Goal: Contribute content

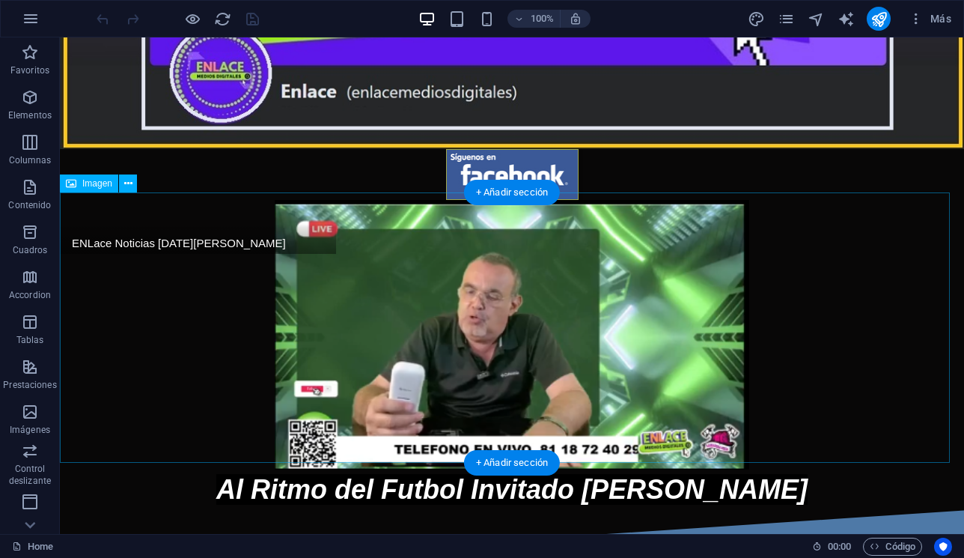
scroll to position [281, 0]
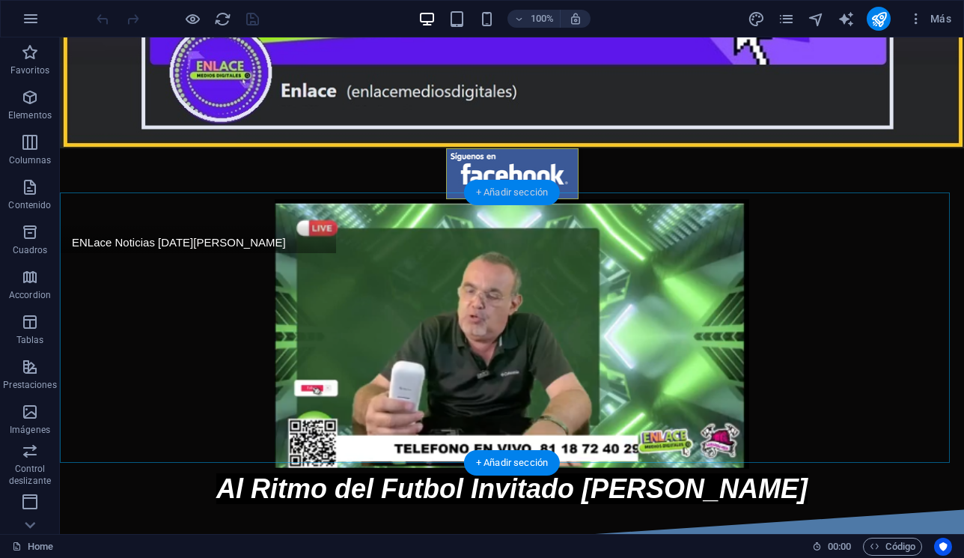
click at [527, 200] on div "+ Añadir sección" at bounding box center [512, 192] width 96 height 25
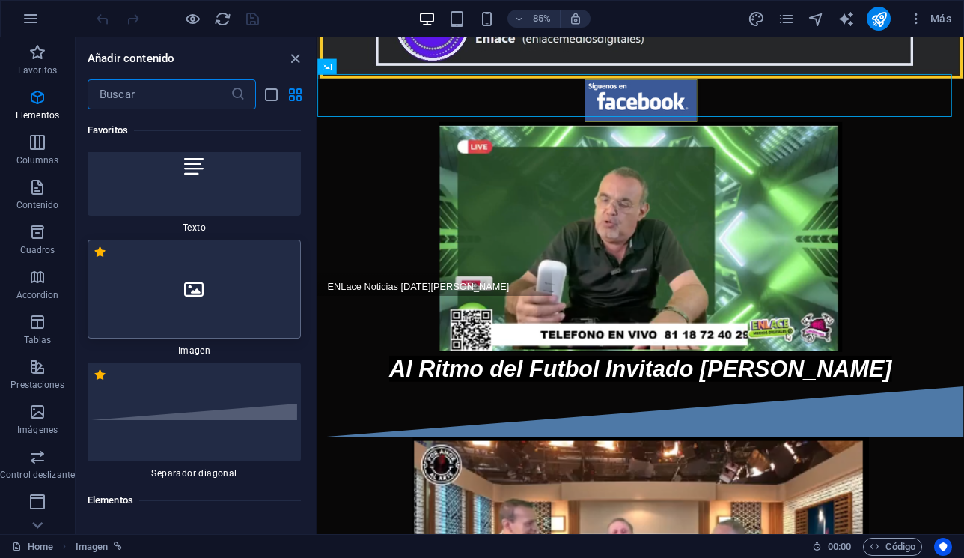
scroll to position [0, 0]
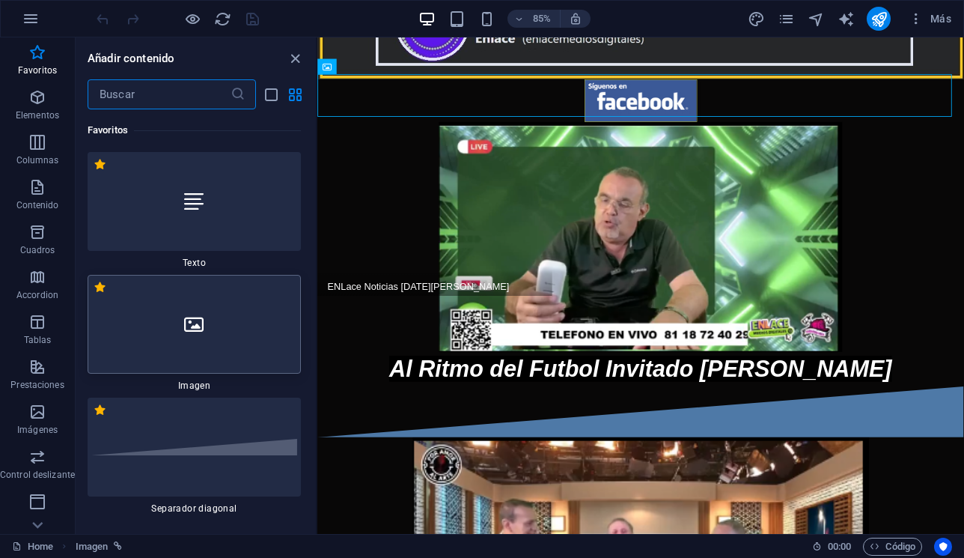
click at [241, 312] on div at bounding box center [194, 324] width 213 height 99
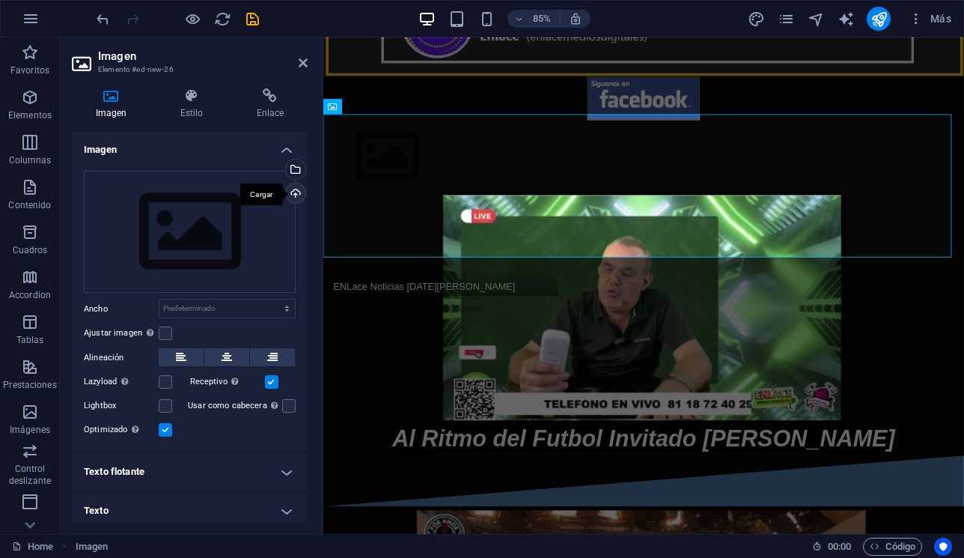
click at [295, 198] on div "Cargar" at bounding box center [294, 194] width 22 height 22
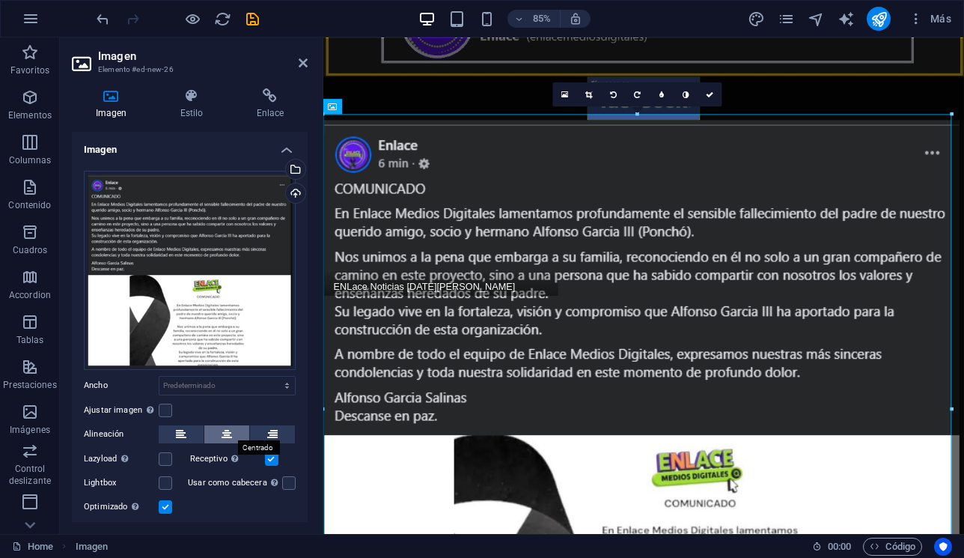
click at [229, 431] on icon at bounding box center [227, 434] width 10 height 18
click at [260, 109] on h4 "Enlace" at bounding box center [270, 103] width 75 height 31
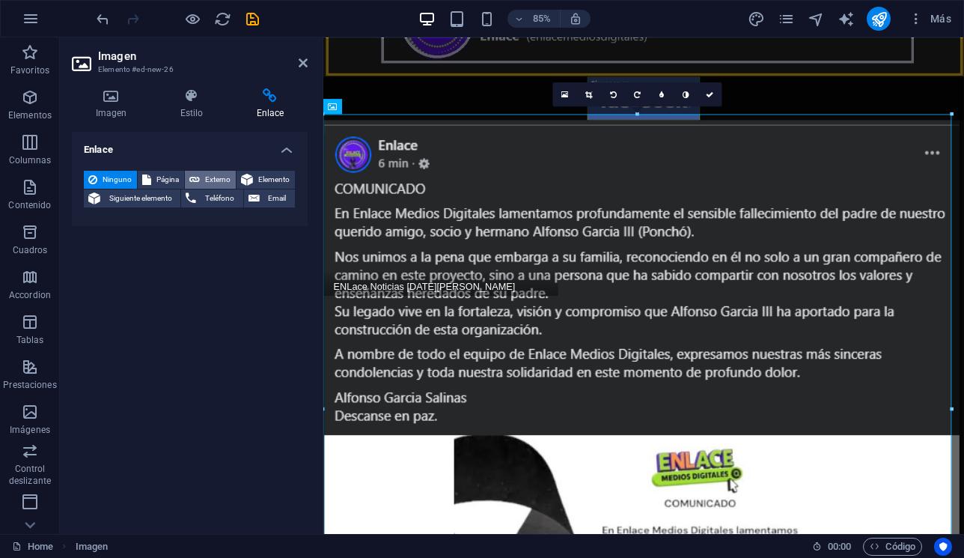
click at [193, 174] on icon at bounding box center [194, 180] width 10 height 18
select select "blank"
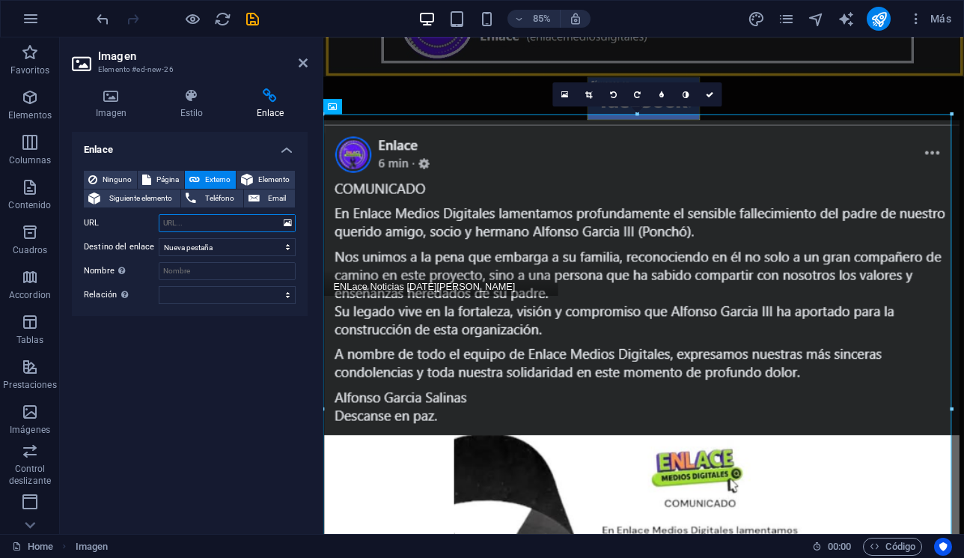
paste input "[URL][DOMAIN_NAME]"
type input "[URL][DOMAIN_NAME]"
click at [246, 20] on icon "save" at bounding box center [252, 18] width 17 height 17
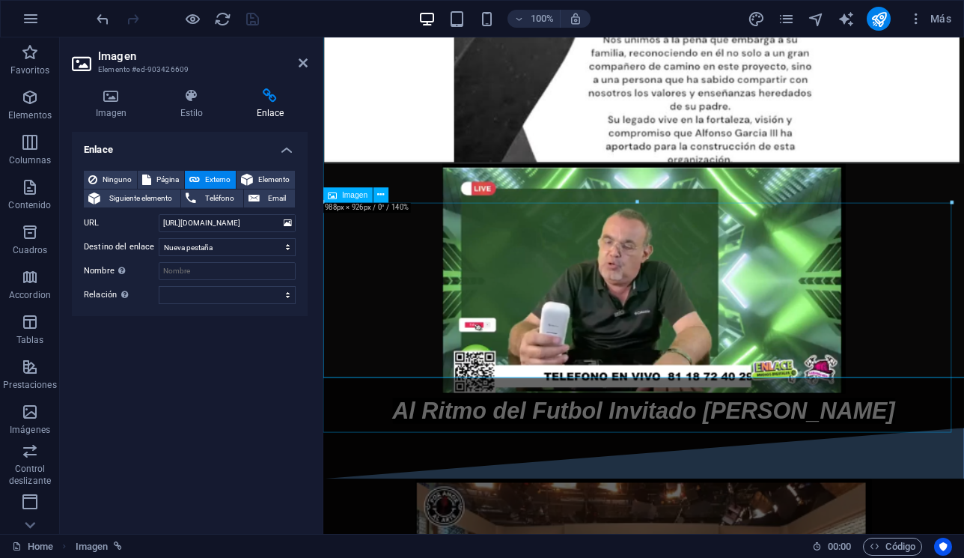
scroll to position [870, 0]
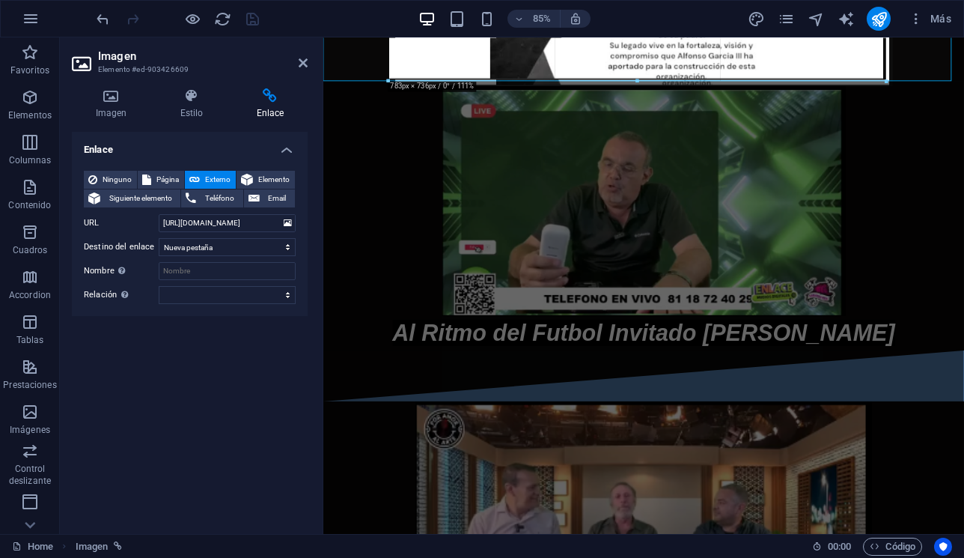
drag, startPoint x: 949, startPoint y: 202, endPoint x: 420, endPoint y: 41, distance: 553.1
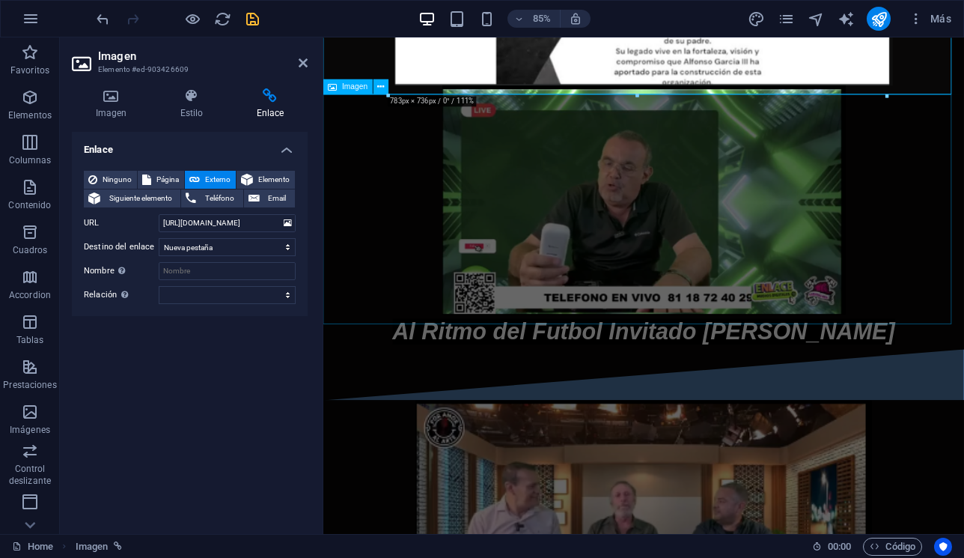
scroll to position [403, 0]
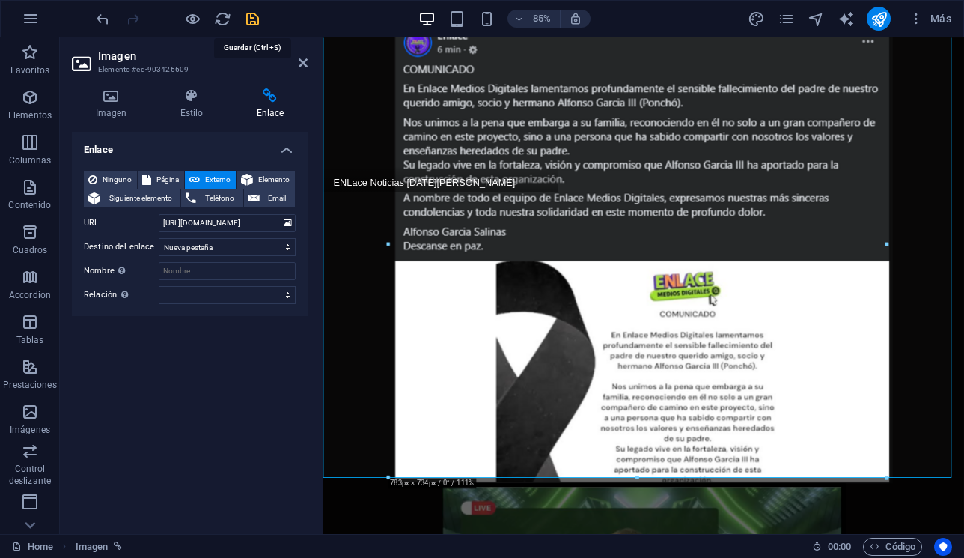
click at [251, 15] on icon "save" at bounding box center [252, 18] width 17 height 17
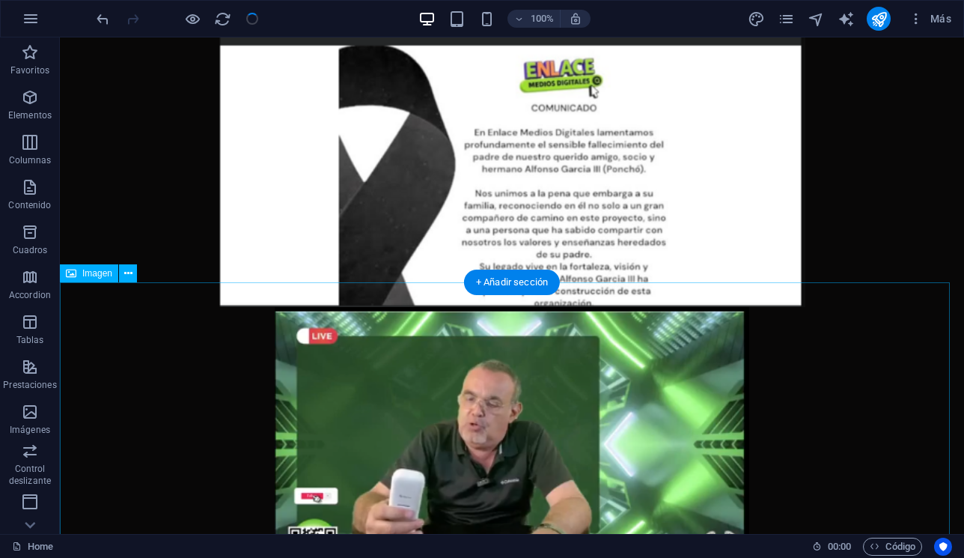
scroll to position [748, 0]
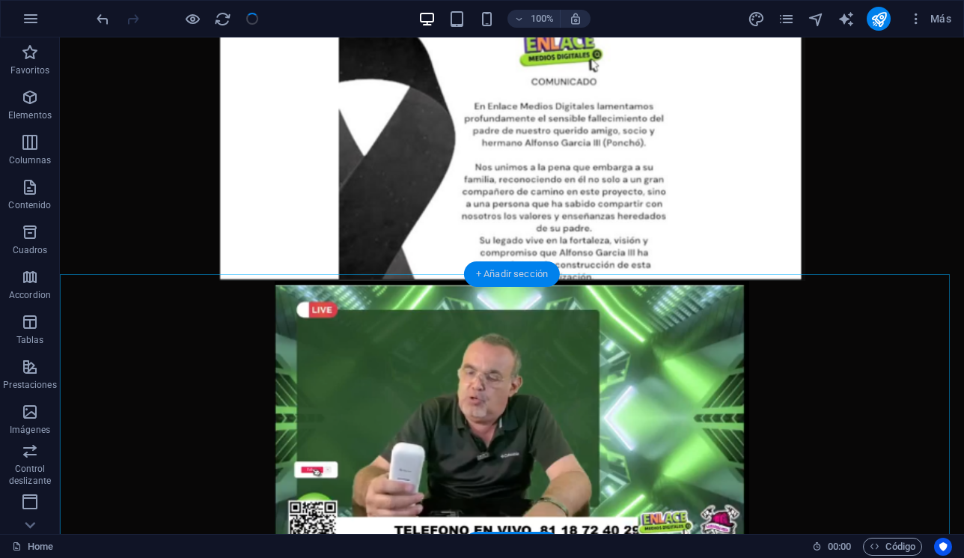
click at [514, 267] on div "+ Añadir sección" at bounding box center [512, 273] width 96 height 25
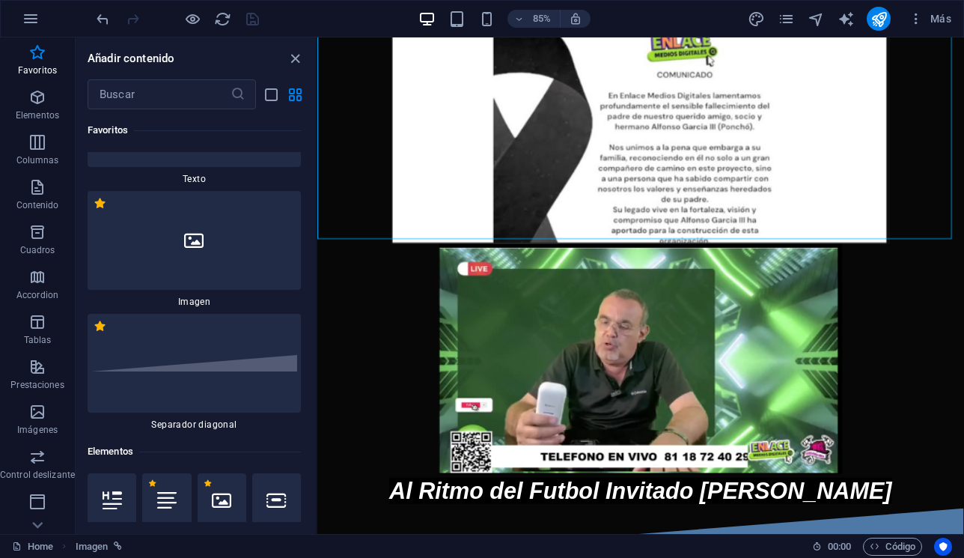
scroll to position [0, 0]
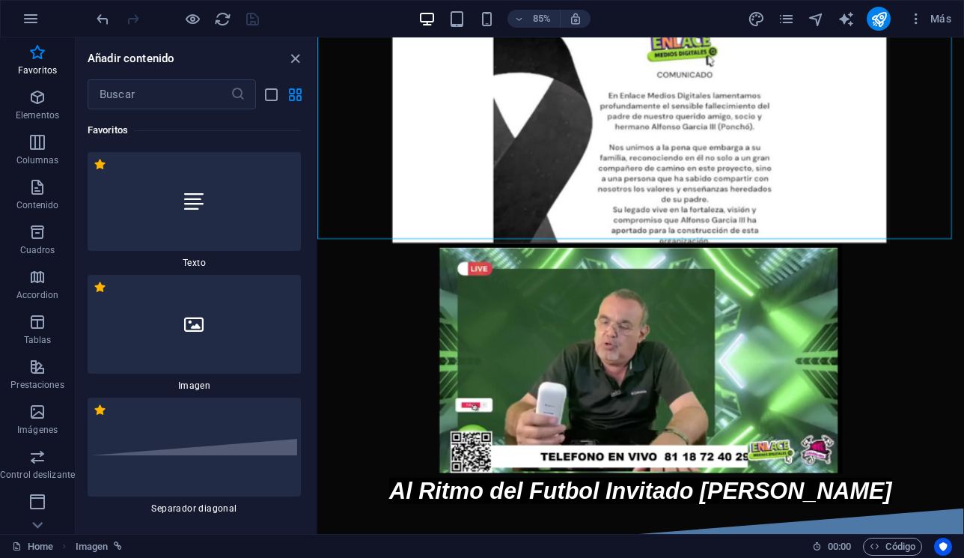
click at [231, 406] on div at bounding box center [194, 446] width 213 height 99
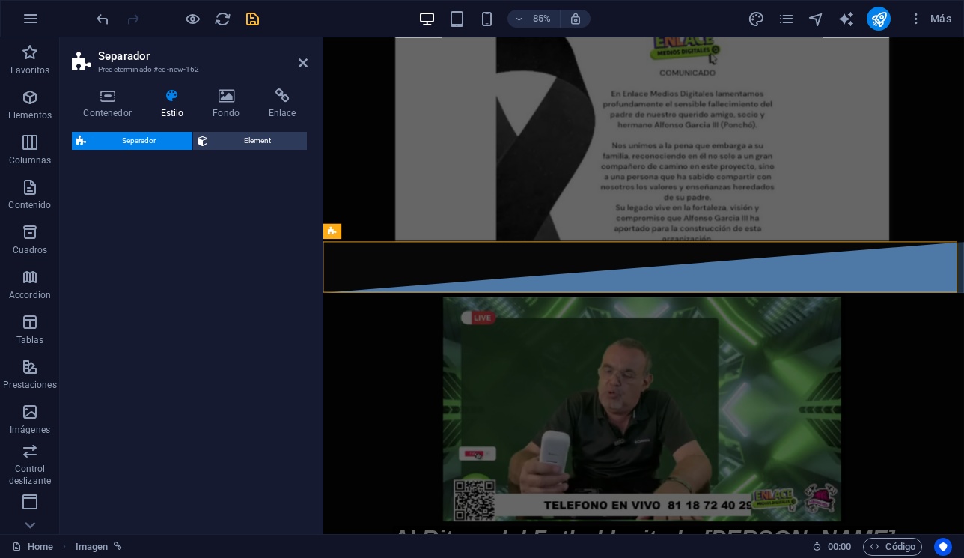
select select "diagonal"
select select "rem"
select select "preset-separator-v3-diagonal"
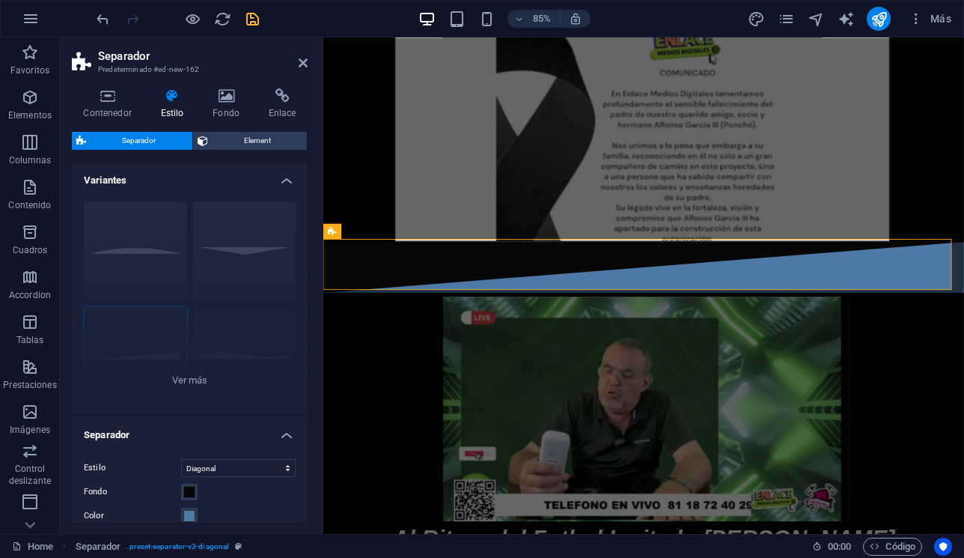
scroll to position [683, 0]
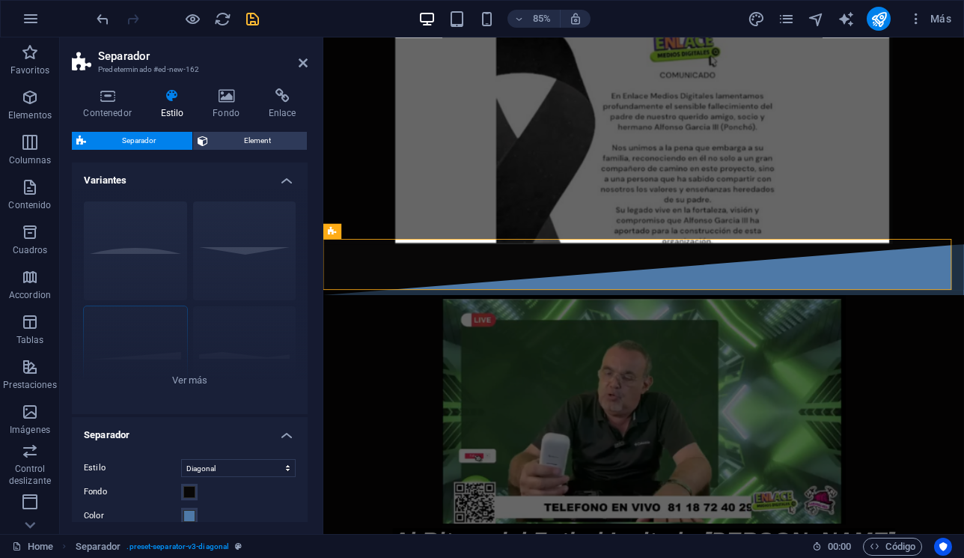
click at [253, 13] on icon "save" at bounding box center [252, 18] width 17 height 17
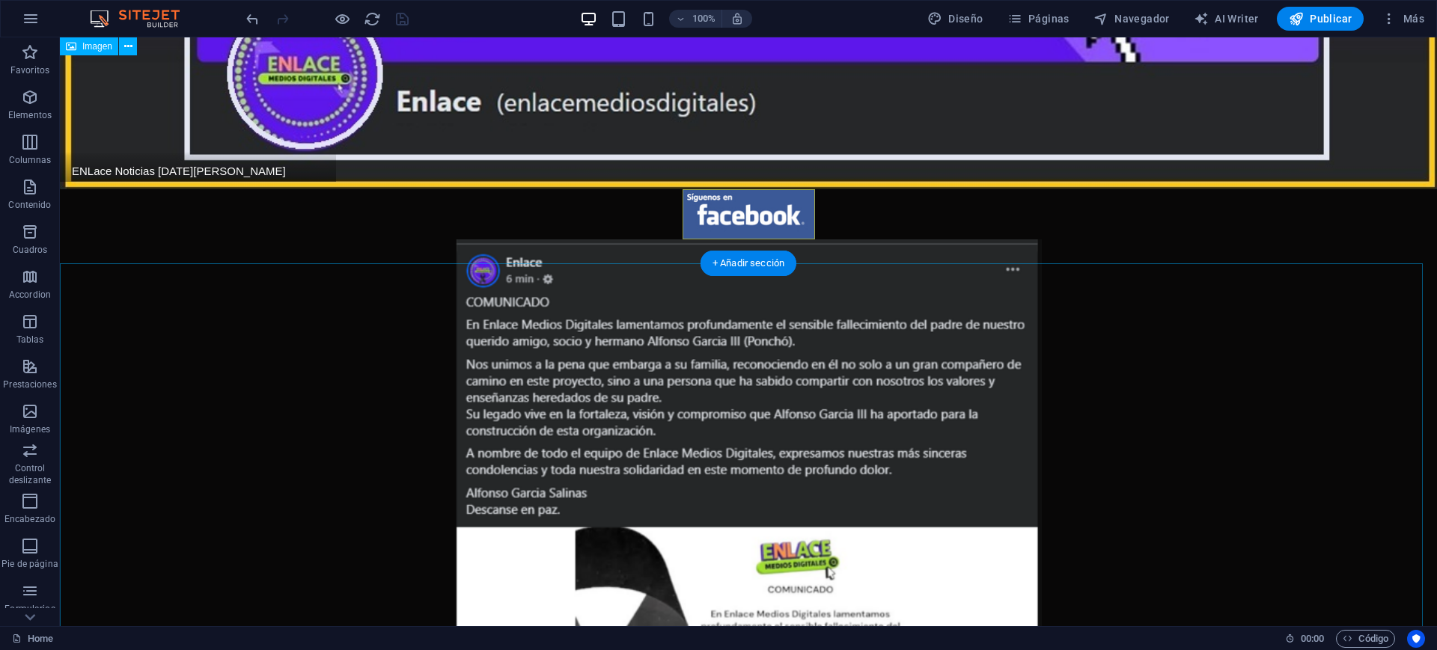
scroll to position [392, 0]
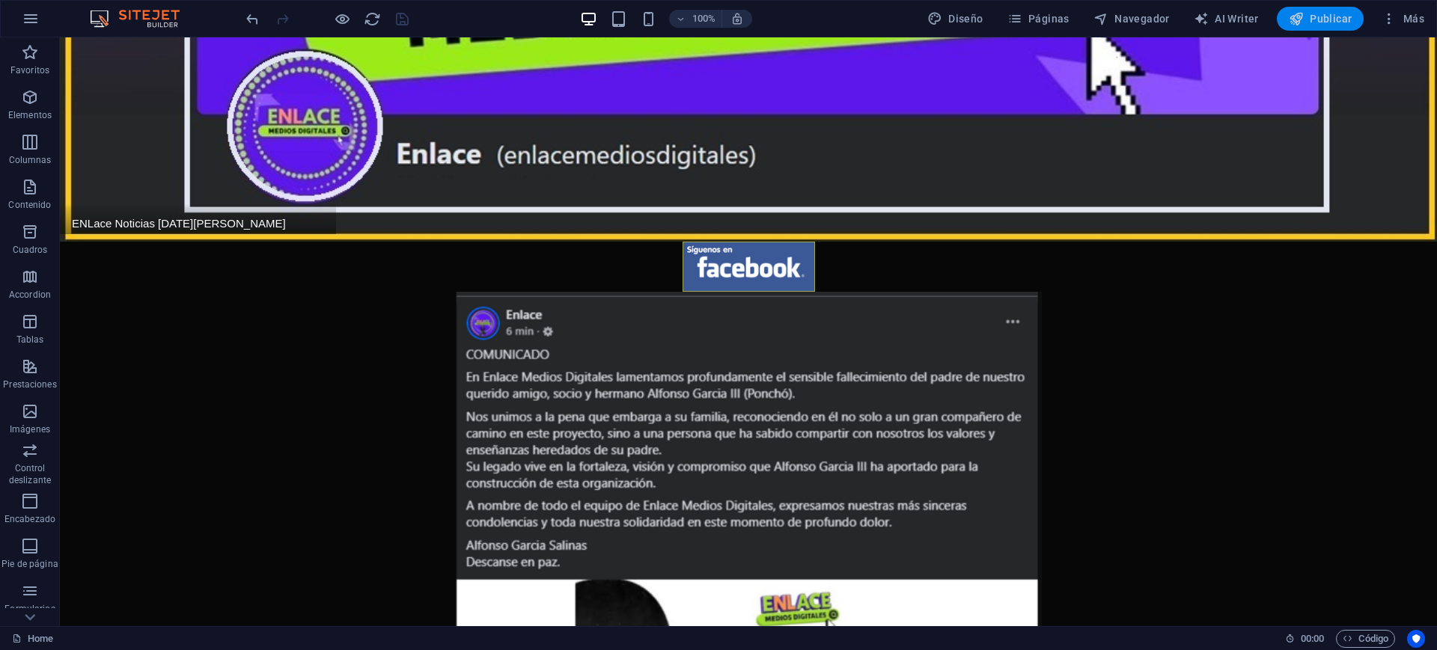
click at [1320, 13] on span "Publicar" at bounding box center [1321, 18] width 64 height 15
